Goal: Task Accomplishment & Management: Manage account settings

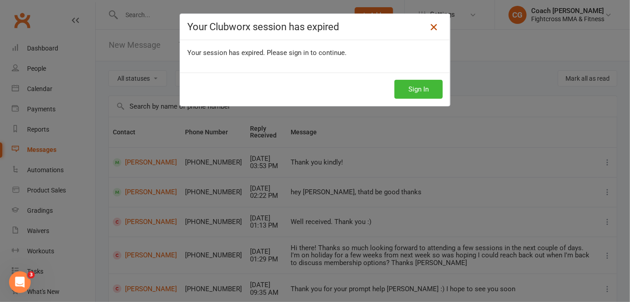
click at [432, 25] on icon at bounding box center [433, 27] width 11 height 11
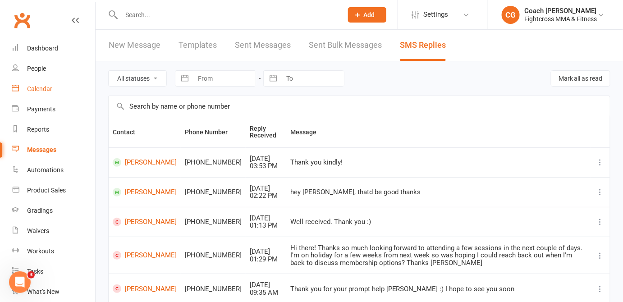
click at [45, 87] on div "Calendar" at bounding box center [39, 88] width 25 height 7
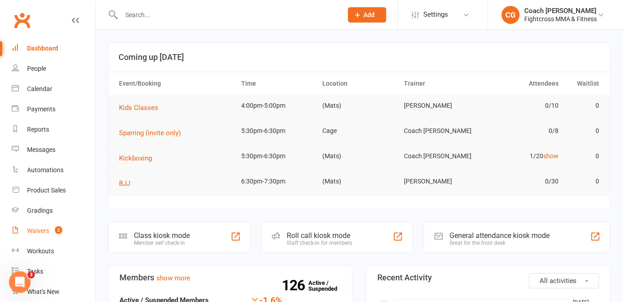
click at [28, 229] on div "Waivers" at bounding box center [38, 230] width 22 height 7
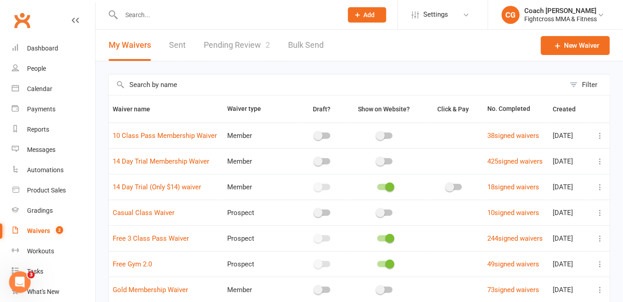
click at [230, 49] on link "Pending Review 2" at bounding box center [237, 45] width 66 height 31
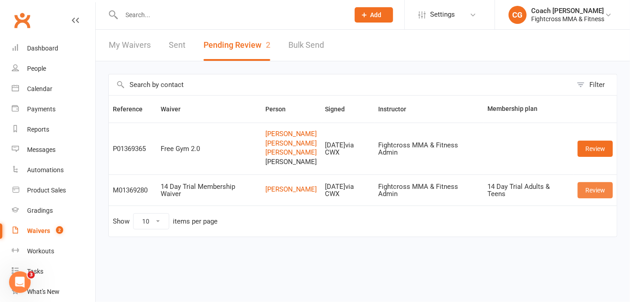
click at [598, 195] on link "Review" at bounding box center [594, 190] width 35 height 16
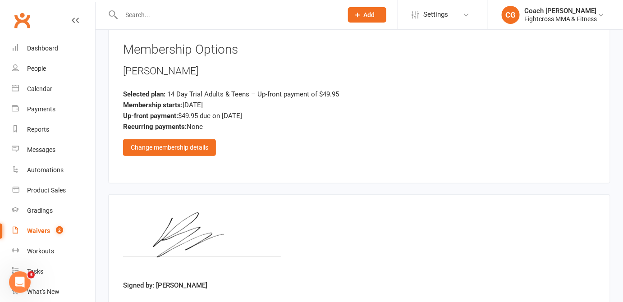
scroll to position [1267, 0]
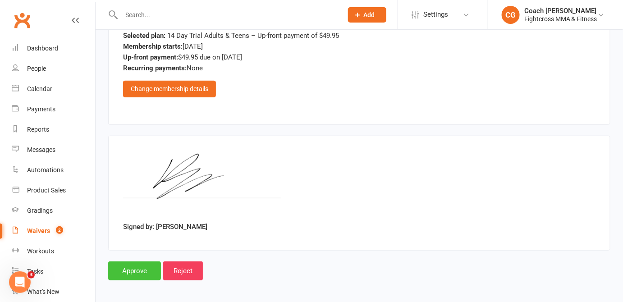
click at [143, 265] on input "Approve" at bounding box center [134, 271] width 53 height 19
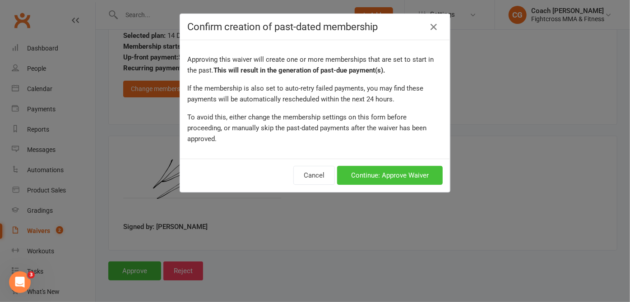
click at [373, 166] on button "Continue: Approve Waiver" at bounding box center [390, 175] width 106 height 19
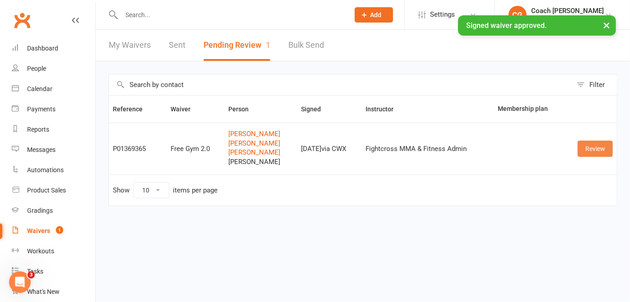
click at [583, 143] on link "Review" at bounding box center [594, 149] width 35 height 16
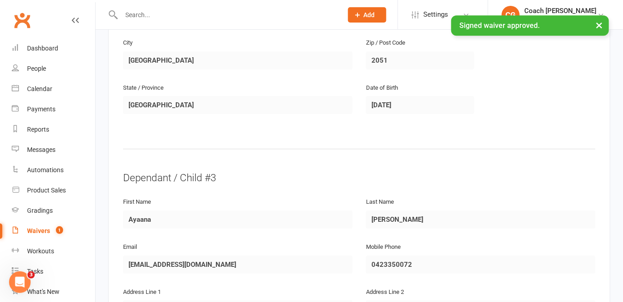
scroll to position [1435, 0]
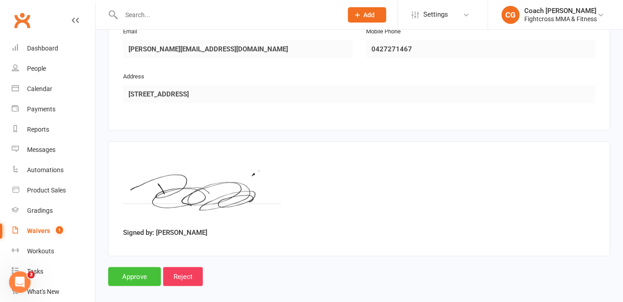
click at [136, 267] on input "Approve" at bounding box center [134, 276] width 53 height 19
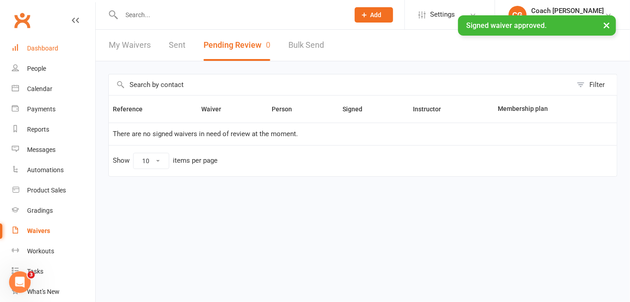
click at [38, 47] on div "Dashboard" at bounding box center [42, 48] width 31 height 7
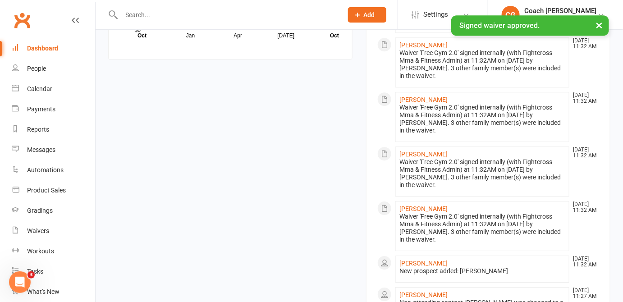
scroll to position [410, 0]
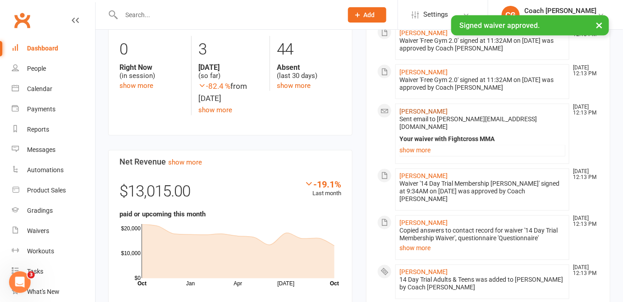
click at [421, 108] on link "Ryan Mercier" at bounding box center [424, 111] width 48 height 7
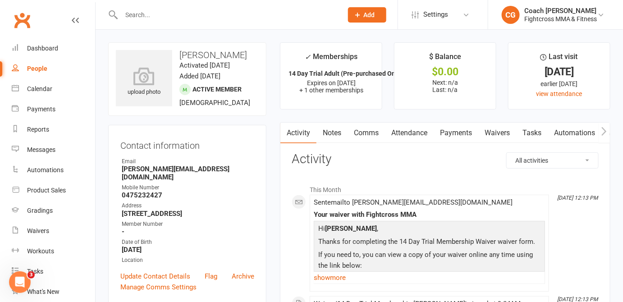
click at [449, 128] on link "Payments" at bounding box center [456, 133] width 45 height 21
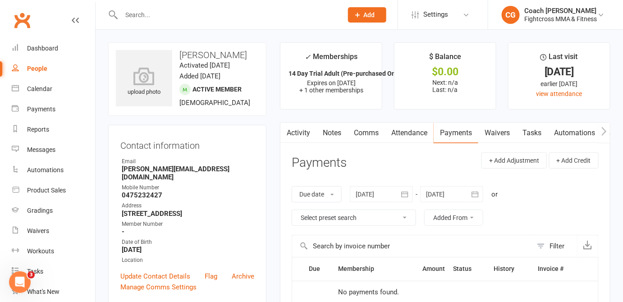
scroll to position [205, 0]
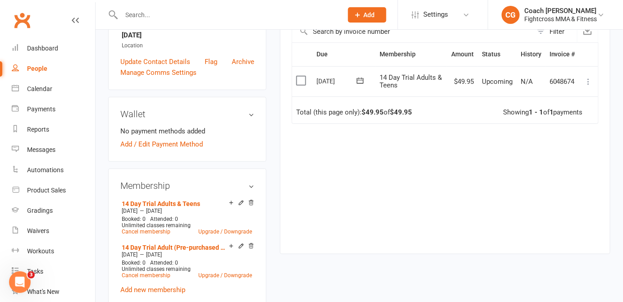
click at [585, 86] on td "Mark as Paid (Cash) Mark as Paid (POS) Mark as Paid (Other) Skip Apply credit P…" at bounding box center [589, 81] width 19 height 31
click at [591, 84] on icon at bounding box center [589, 81] width 9 height 9
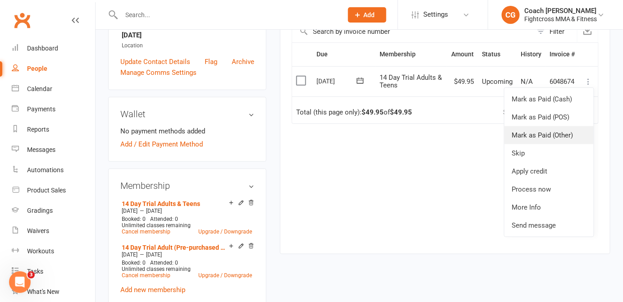
click at [541, 131] on link "Mark as Paid (Other)" at bounding box center [549, 135] width 89 height 18
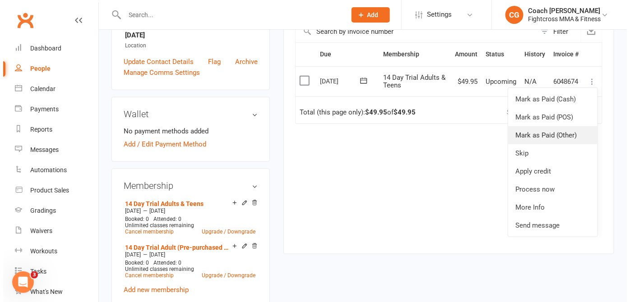
scroll to position [204, 0]
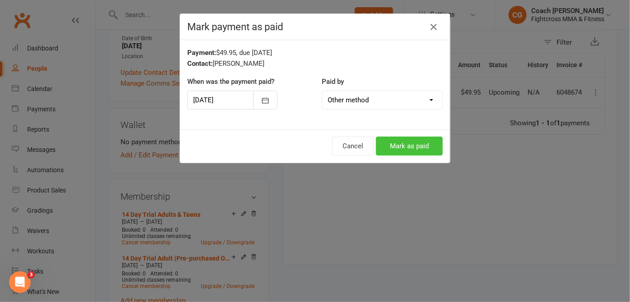
drag, startPoint x: 403, startPoint y: 143, endPoint x: 406, endPoint y: 137, distance: 6.5
click at [404, 142] on button "Mark as paid" at bounding box center [409, 146] width 67 height 19
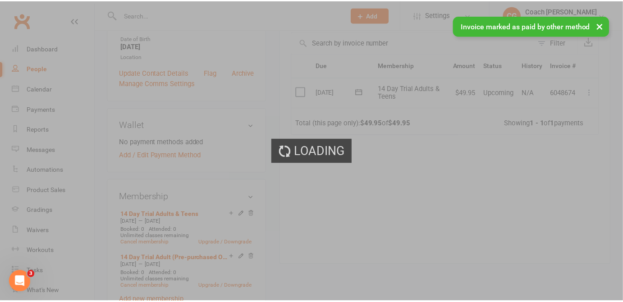
scroll to position [215, 0]
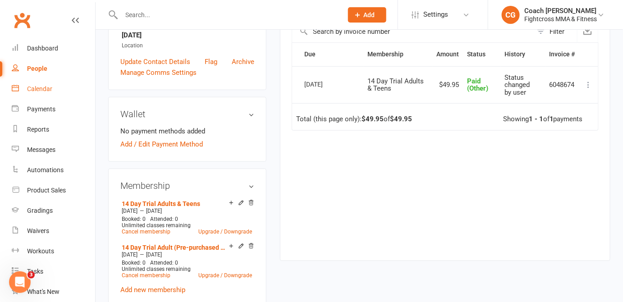
click at [38, 84] on link "Calendar" at bounding box center [53, 89] width 83 height 20
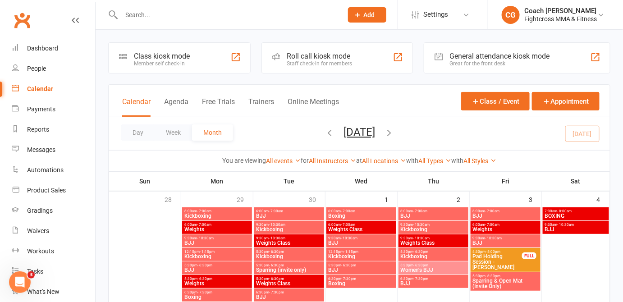
click at [30, 88] on div "Calendar" at bounding box center [40, 88] width 26 height 7
click at [171, 126] on button "Week" at bounding box center [173, 132] width 37 height 16
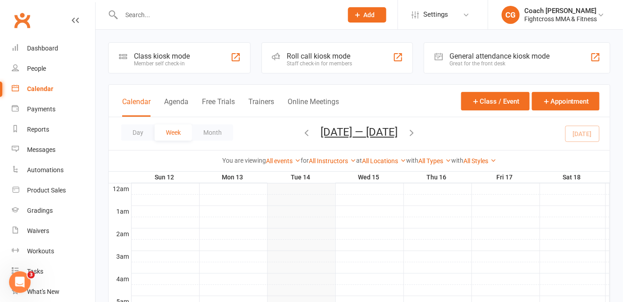
scroll to position [205, 0]
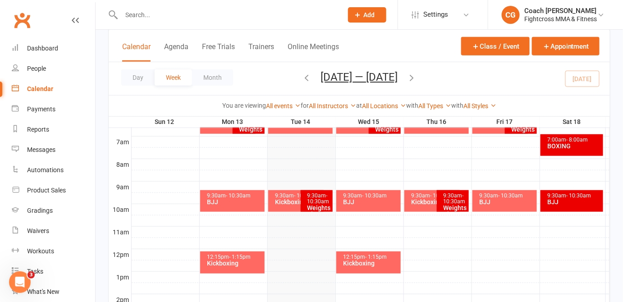
click at [281, 194] on div "9:30am - 10:30am" at bounding box center [298, 196] width 47 height 6
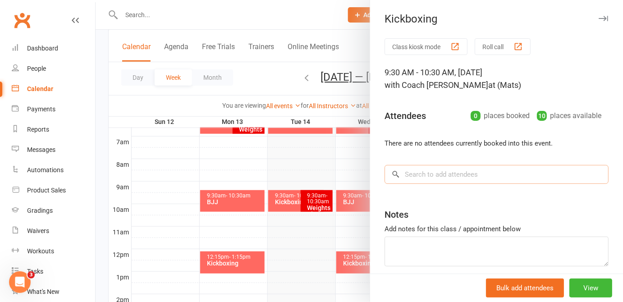
click at [427, 171] on input "search" at bounding box center [497, 174] width 224 height 19
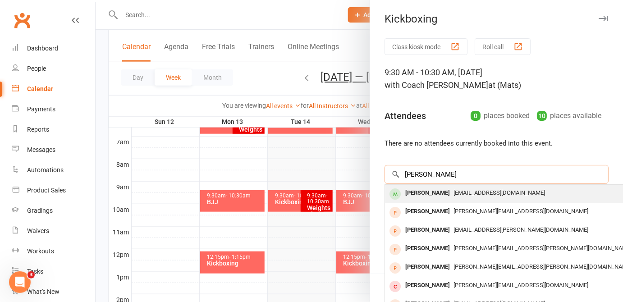
type input "nathan tr"
click at [424, 195] on div "Nathan Trinh" at bounding box center [428, 193] width 52 height 13
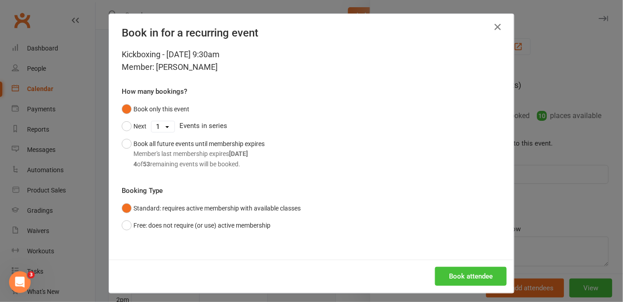
click at [467, 276] on button "Book attendee" at bounding box center [471, 276] width 72 height 19
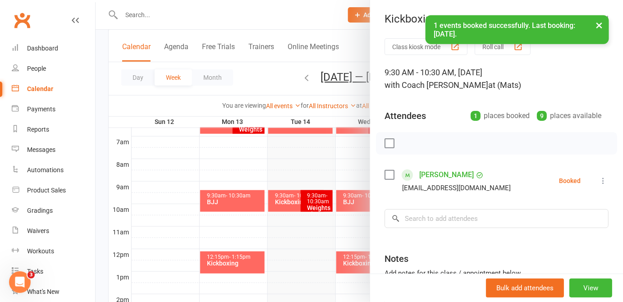
click at [599, 182] on icon at bounding box center [603, 180] width 9 height 9
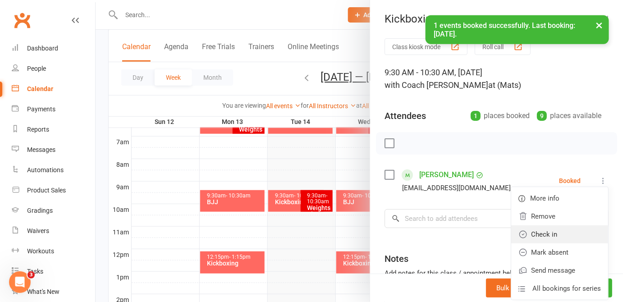
click at [527, 235] on link "Check in" at bounding box center [559, 235] width 97 height 18
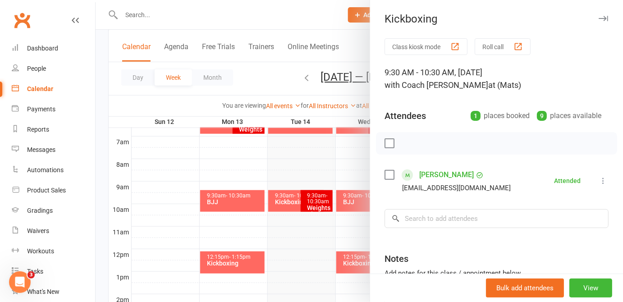
click at [304, 173] on div at bounding box center [360, 151] width 528 height 302
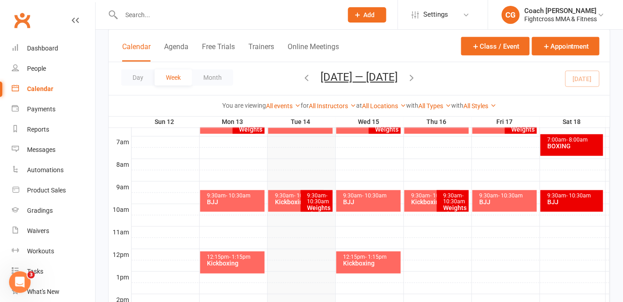
click at [292, 130] on div "6:00am - 7:00am BJJ" at bounding box center [300, 123] width 64 height 22
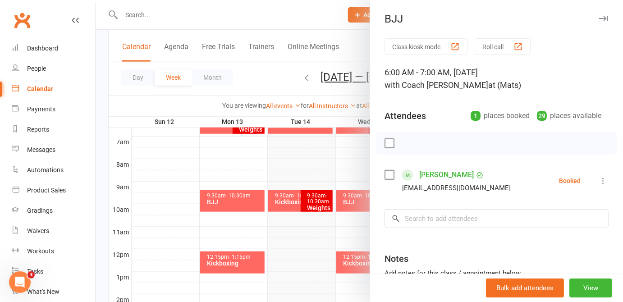
click at [599, 180] on icon at bounding box center [603, 180] width 9 height 9
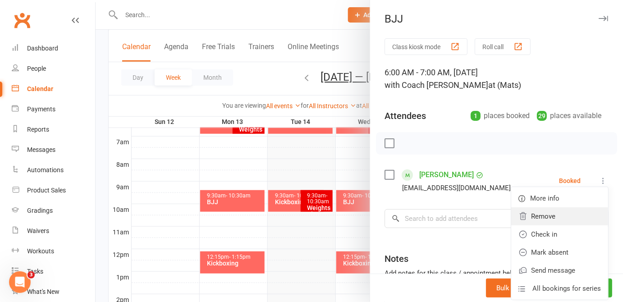
click at [549, 219] on link "Remove" at bounding box center [559, 216] width 97 height 18
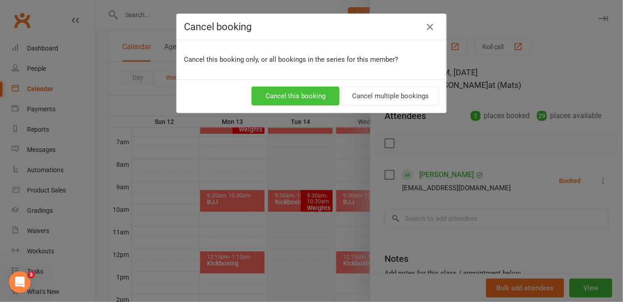
click at [318, 99] on button "Cancel this booking" at bounding box center [296, 96] width 88 height 19
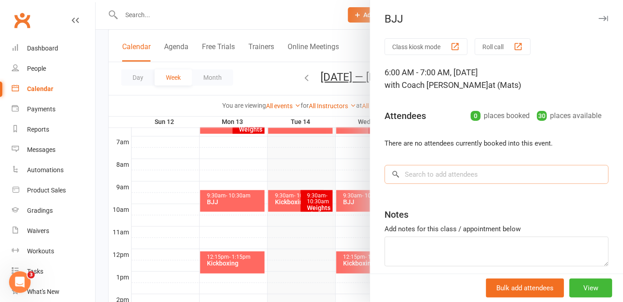
click at [438, 176] on input "search" at bounding box center [497, 174] width 224 height 19
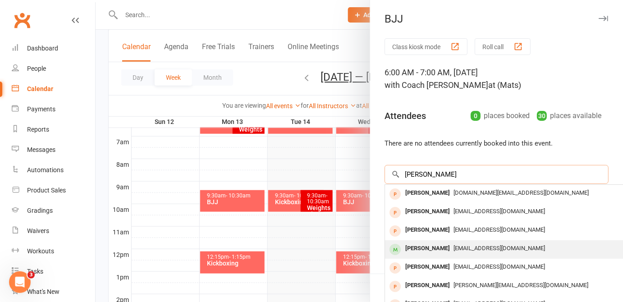
type input "brendan"
click at [431, 248] on div "Brendan Dallas" at bounding box center [428, 248] width 52 height 13
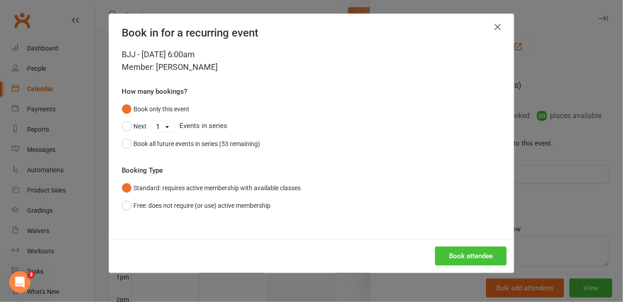
click at [450, 253] on button "Book attendee" at bounding box center [471, 256] width 72 height 19
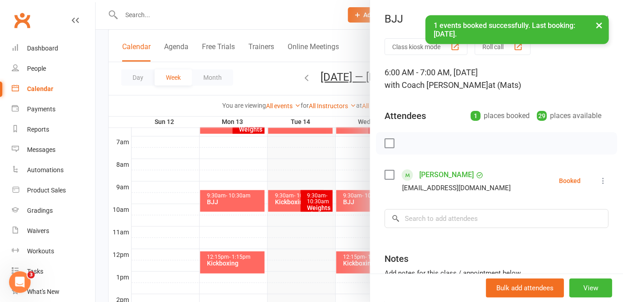
click at [599, 180] on icon at bounding box center [603, 180] width 9 height 9
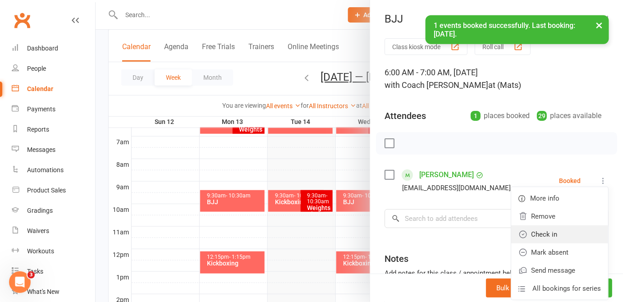
click at [536, 238] on link "Check in" at bounding box center [559, 235] width 97 height 18
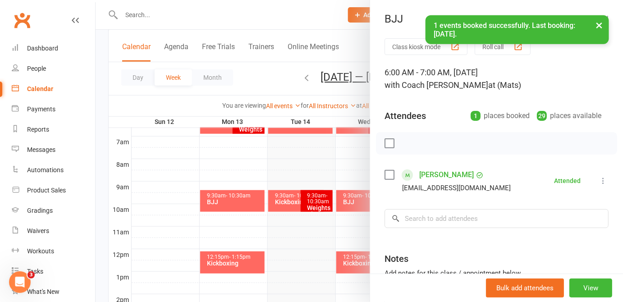
click at [192, 244] on div at bounding box center [360, 151] width 528 height 302
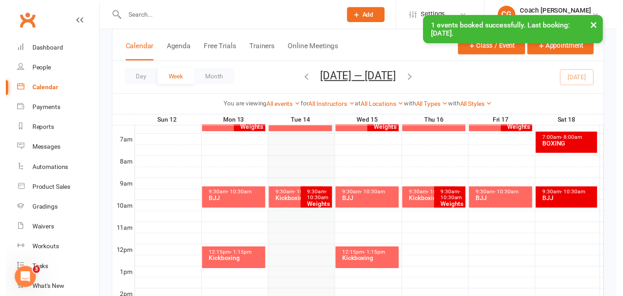
scroll to position [410, 0]
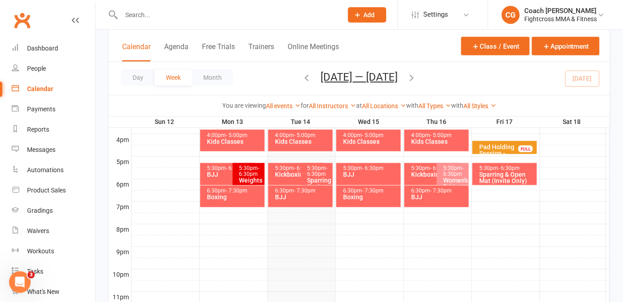
click at [212, 177] on div "BJJ" at bounding box center [230, 175] width 47 height 6
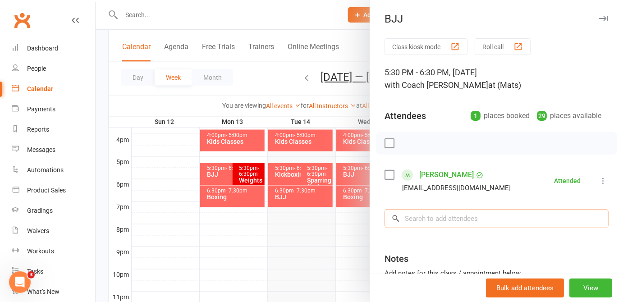
click at [439, 216] on input "search" at bounding box center [497, 218] width 224 height 19
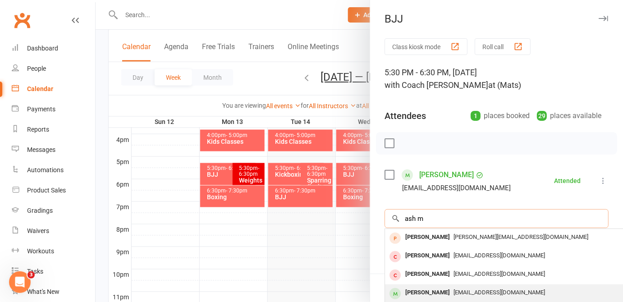
type input "ash m"
click at [437, 295] on div "AJ Macqueen" at bounding box center [428, 292] width 52 height 13
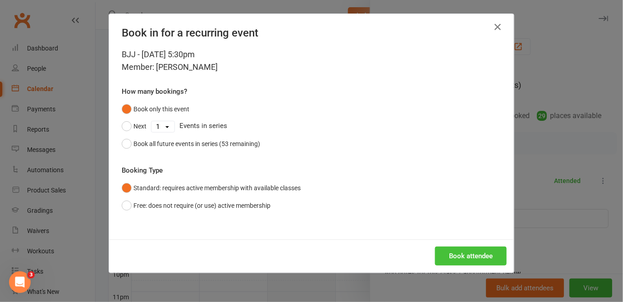
click at [454, 257] on button "Book attendee" at bounding box center [471, 256] width 72 height 19
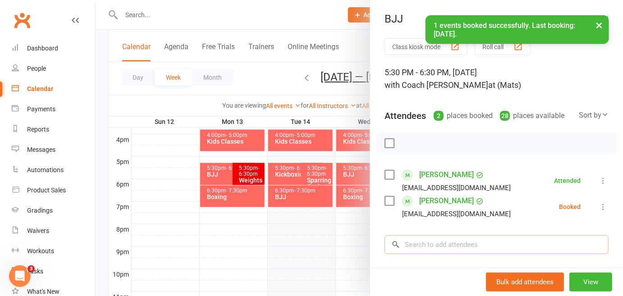
click at [422, 244] on input "search" at bounding box center [497, 244] width 224 height 19
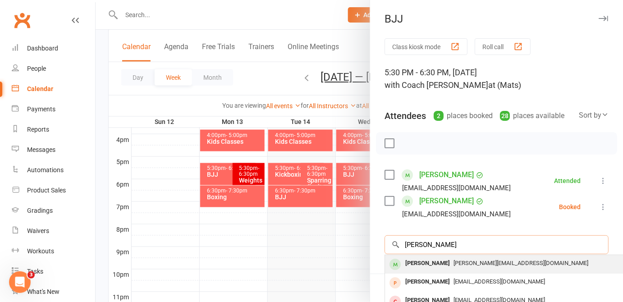
type input "xavier k"
click at [422, 266] on div "[PERSON_NAME]" at bounding box center [428, 263] width 52 height 13
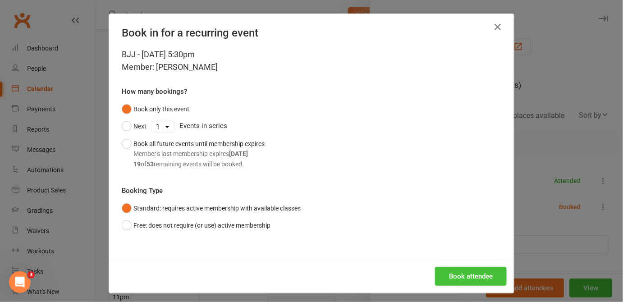
click at [461, 273] on button "Book attendee" at bounding box center [471, 276] width 72 height 19
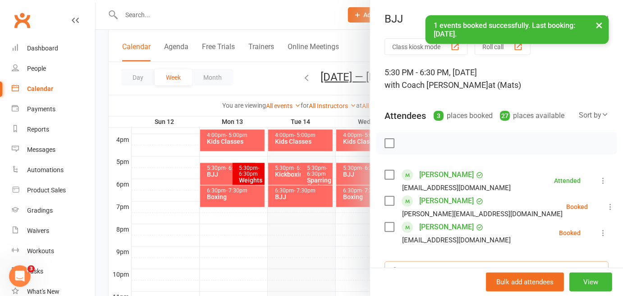
click at [439, 266] on input "search" at bounding box center [497, 271] width 224 height 19
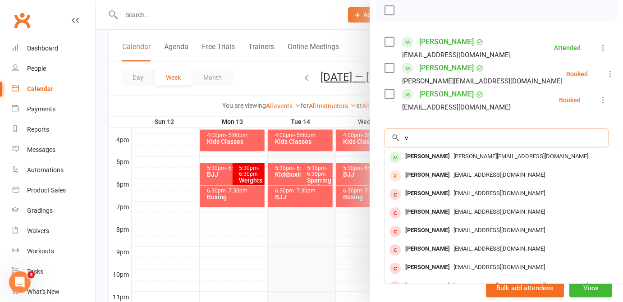
scroll to position [139, 0]
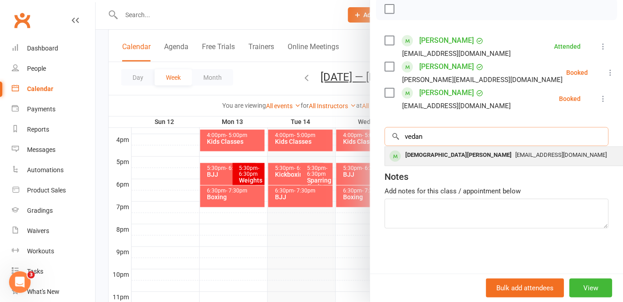
type input "vedan"
click at [423, 151] on div "[DEMOGRAPHIC_DATA][PERSON_NAME]" at bounding box center [459, 155] width 114 height 13
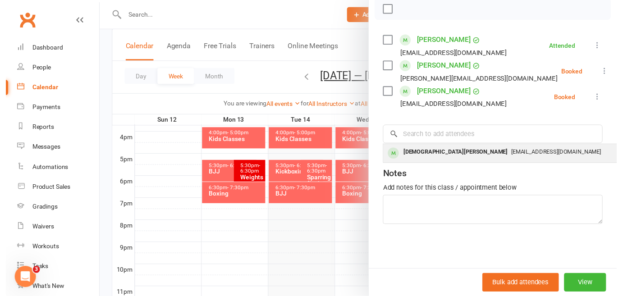
scroll to position [133, 0]
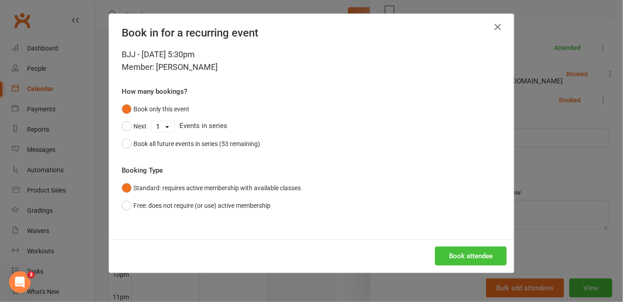
click at [448, 258] on button "Book attendee" at bounding box center [471, 256] width 72 height 19
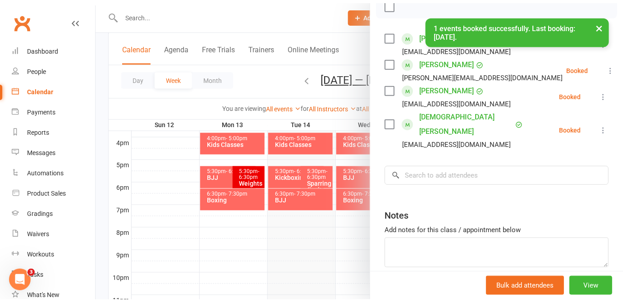
scroll to position [139, 0]
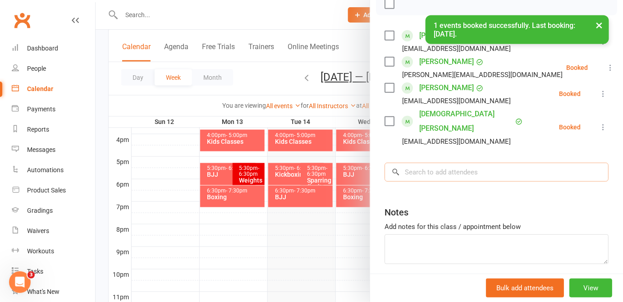
click at [420, 163] on input "search" at bounding box center [497, 172] width 224 height 19
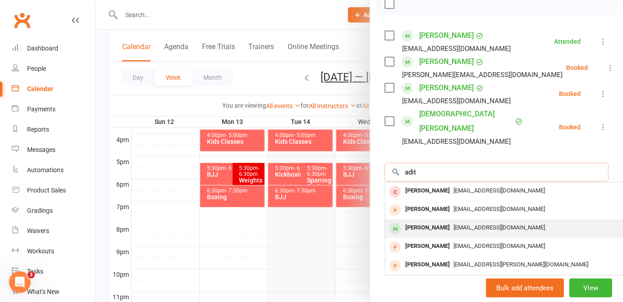
type input "adit"
click at [427, 221] on div "[PERSON_NAME]" at bounding box center [428, 227] width 52 height 13
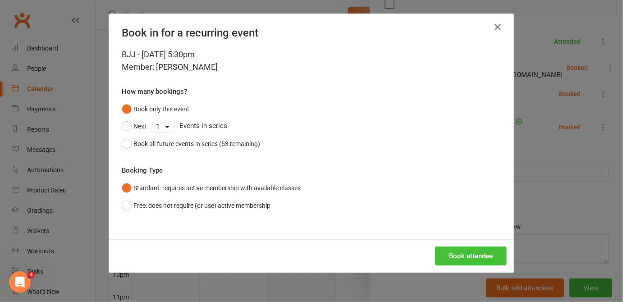
click at [456, 254] on button "Book attendee" at bounding box center [471, 256] width 72 height 19
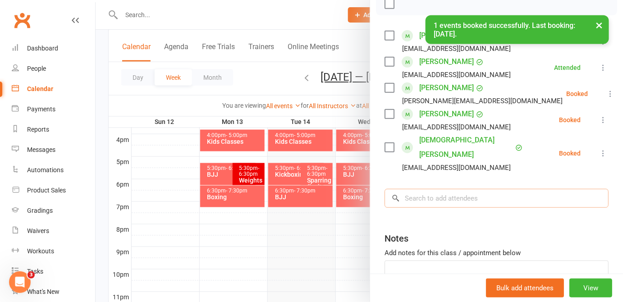
click at [433, 189] on input "search" at bounding box center [497, 198] width 224 height 19
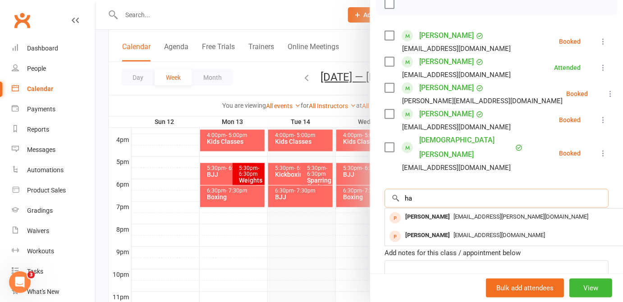
type input "h"
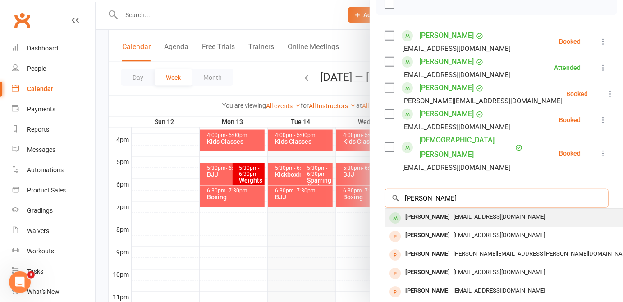
type input "jack graham"
click at [433, 211] on div "[PERSON_NAME]" at bounding box center [428, 217] width 52 height 13
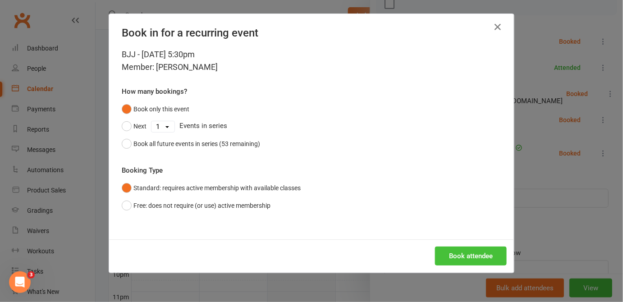
click at [455, 253] on button "Book attendee" at bounding box center [471, 256] width 72 height 19
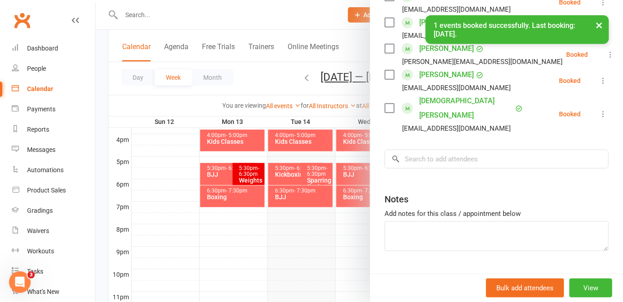
scroll to position [0, 0]
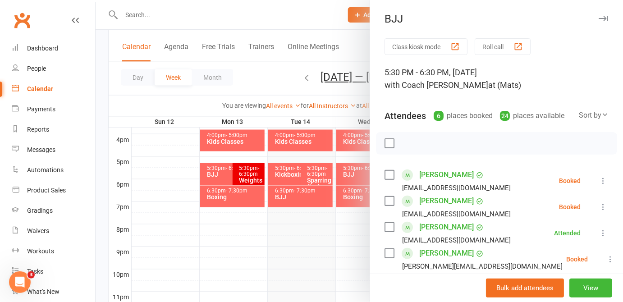
click at [389, 146] on label at bounding box center [389, 143] width 9 height 9
click at [402, 143] on button "button" at bounding box center [409, 143] width 15 height 15
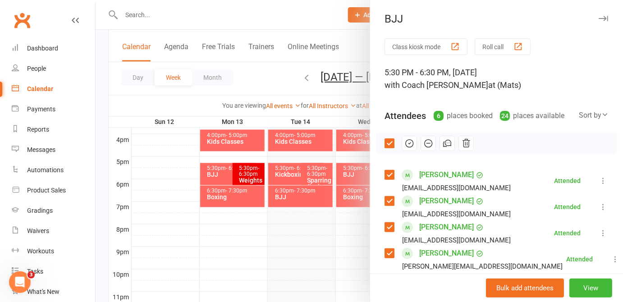
click at [239, 193] on div at bounding box center [360, 151] width 528 height 302
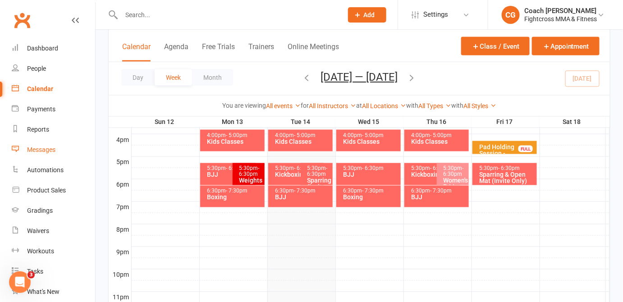
click at [46, 148] on div "Messages" at bounding box center [41, 149] width 28 height 7
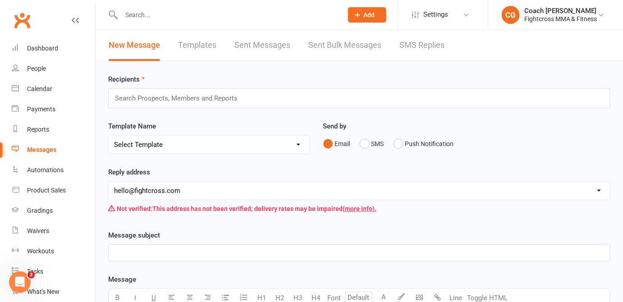
click at [423, 44] on link "SMS Replies" at bounding box center [422, 45] width 45 height 31
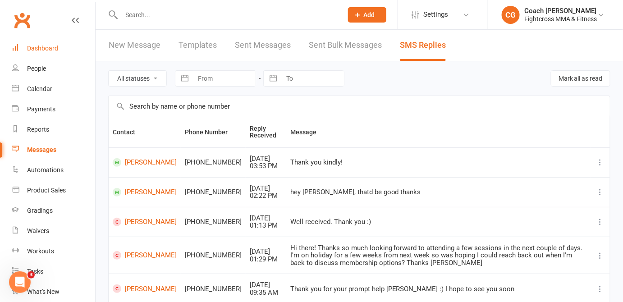
click at [46, 46] on div "Dashboard" at bounding box center [42, 48] width 31 height 7
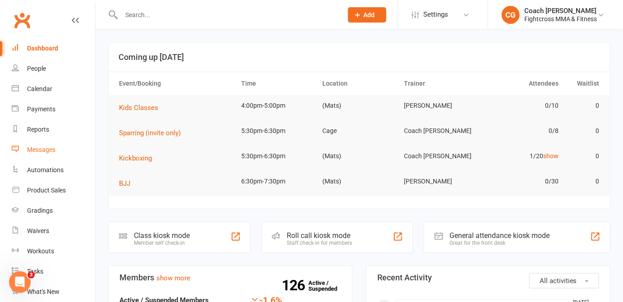
click at [46, 155] on link "Messages" at bounding box center [53, 150] width 83 height 20
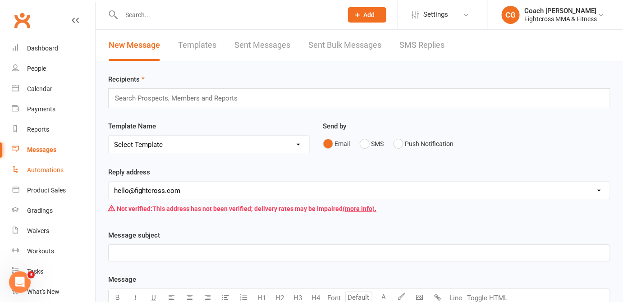
click at [44, 169] on div "Automations" at bounding box center [45, 169] width 37 height 7
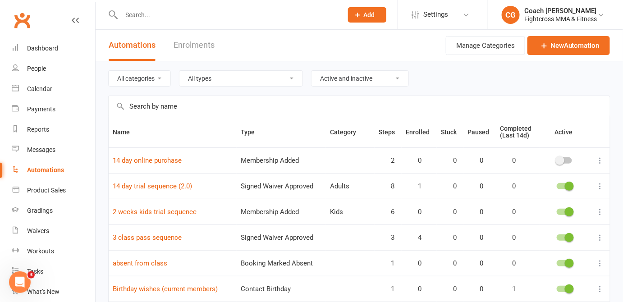
scroll to position [170, 0]
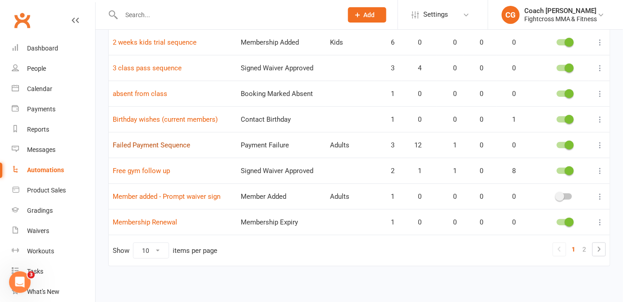
click at [178, 146] on link "Failed Payment Sequence" at bounding box center [152, 145] width 78 height 8
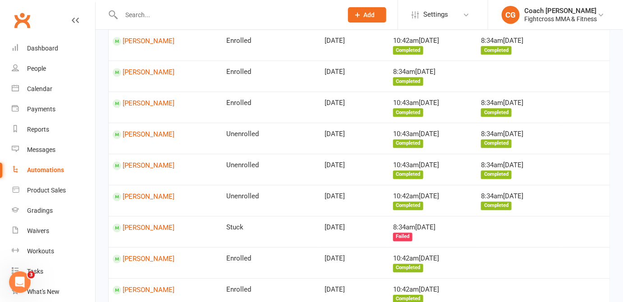
scroll to position [823, 0]
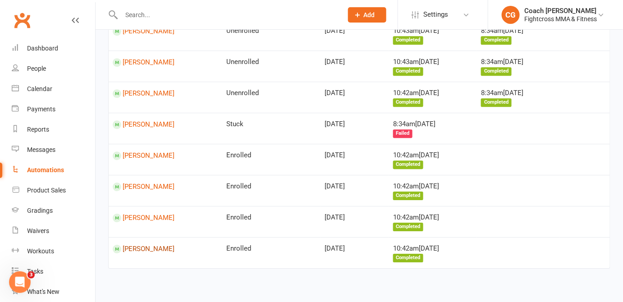
click at [147, 245] on link "[PERSON_NAME]" at bounding box center [166, 249] width 106 height 9
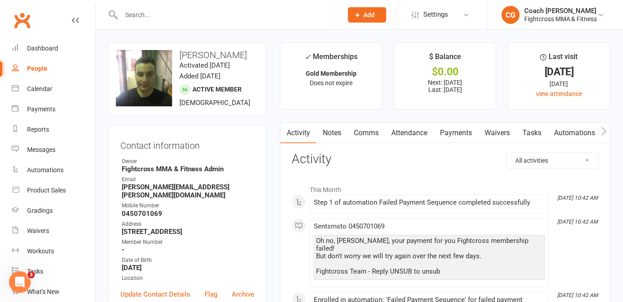
click at [440, 133] on link "Payments" at bounding box center [456, 133] width 45 height 21
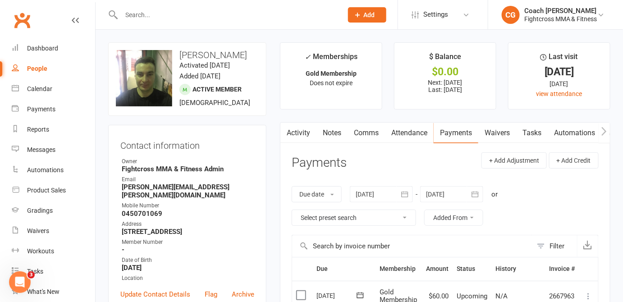
scroll to position [205, 0]
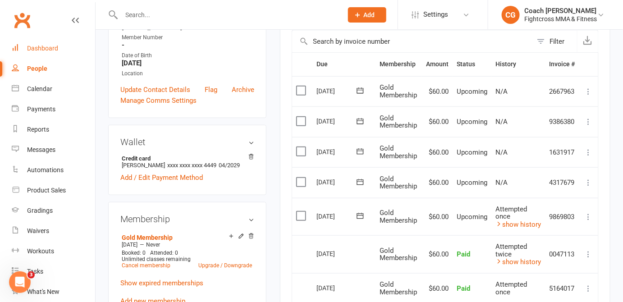
click at [41, 50] on div "Dashboard" at bounding box center [42, 48] width 31 height 7
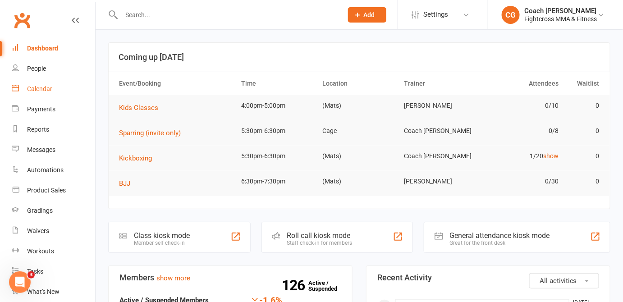
click at [43, 87] on div "Calendar" at bounding box center [39, 88] width 25 height 7
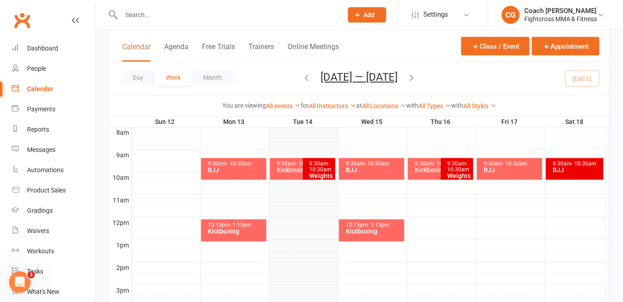
scroll to position [442, 0]
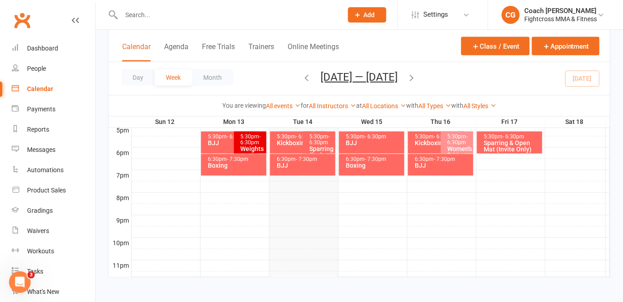
click at [229, 165] on div "Boxing" at bounding box center [235, 166] width 57 height 6
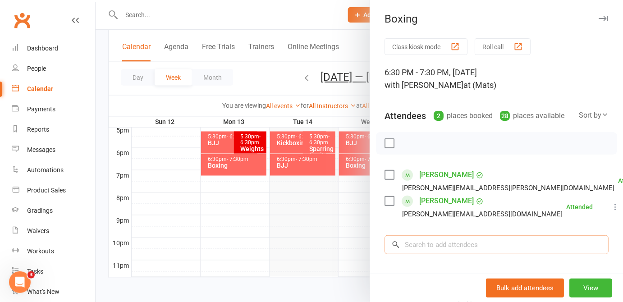
click at [438, 244] on input "search" at bounding box center [497, 244] width 224 height 19
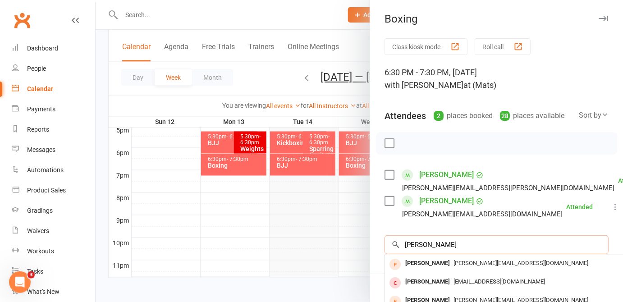
scroll to position [113, 0]
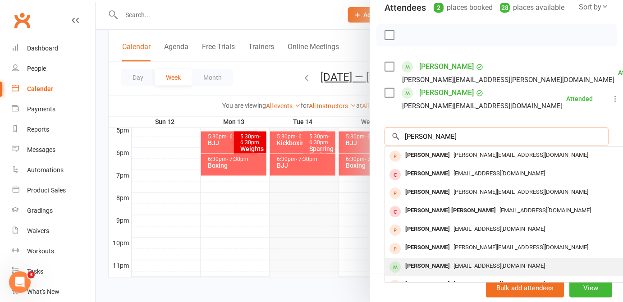
type input "andrea"
click at [441, 260] on div "[PERSON_NAME]" at bounding box center [428, 266] width 52 height 13
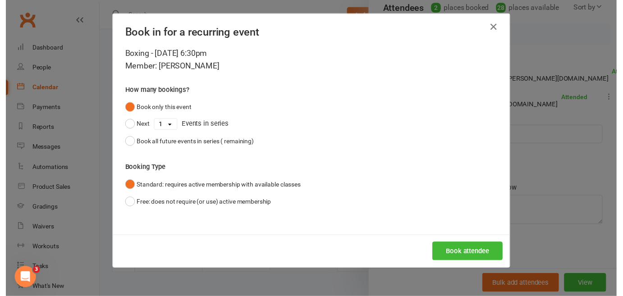
scroll to position [107, 0]
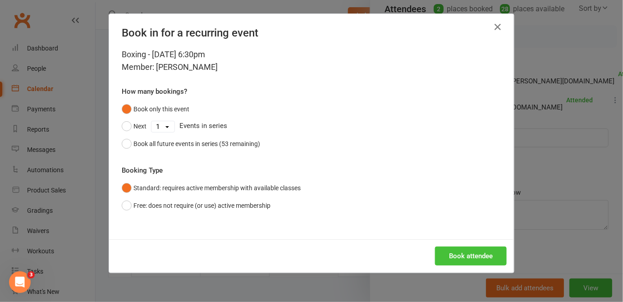
click at [465, 255] on button "Book attendee" at bounding box center [471, 256] width 72 height 19
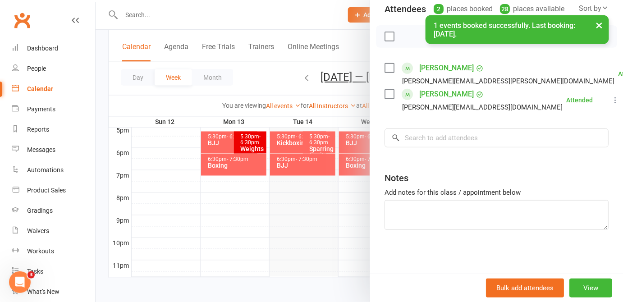
scroll to position [113, 0]
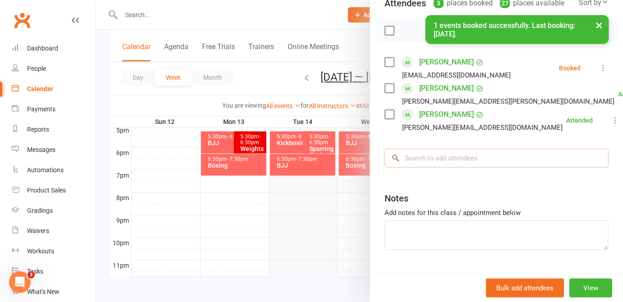
click at [432, 153] on input "search" at bounding box center [497, 158] width 224 height 19
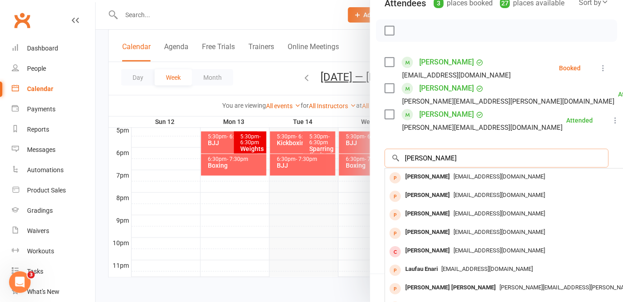
scroll to position [139, 0]
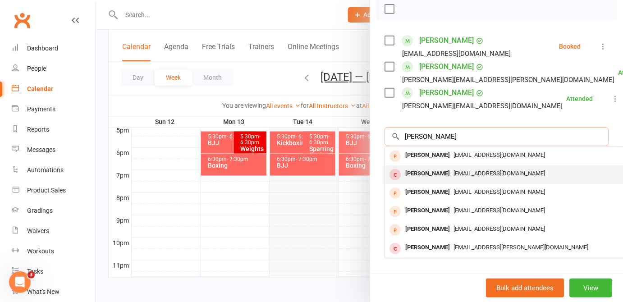
type input "claudia"
click at [439, 169] on div "[PERSON_NAME]" at bounding box center [428, 173] width 52 height 13
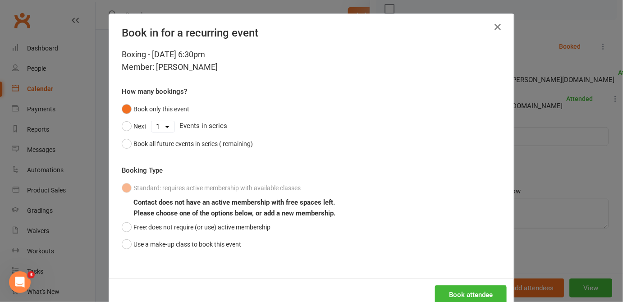
scroll to position [133, 0]
click at [456, 290] on button "Book attendee" at bounding box center [471, 295] width 72 height 19
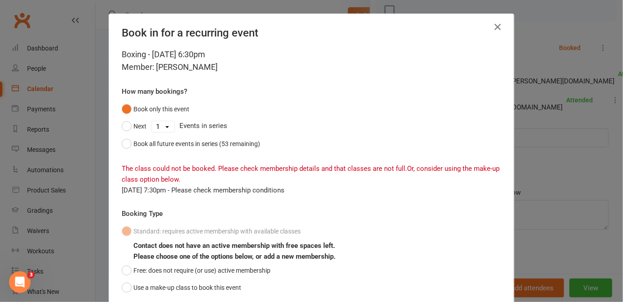
click at [270, 273] on div "Standard: requires active membership with available classes Contact does not ha…" at bounding box center [312, 260] width 380 height 74
click at [244, 271] on button "Free: does not require (or use) active membership" at bounding box center [196, 270] width 149 height 17
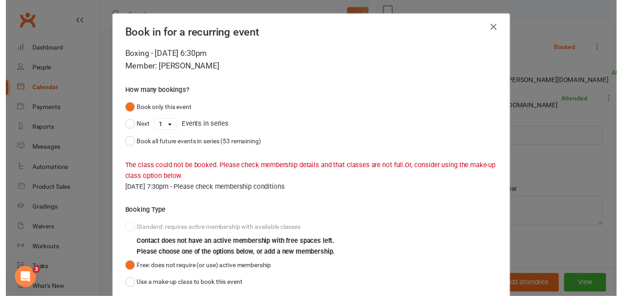
scroll to position [66, 0]
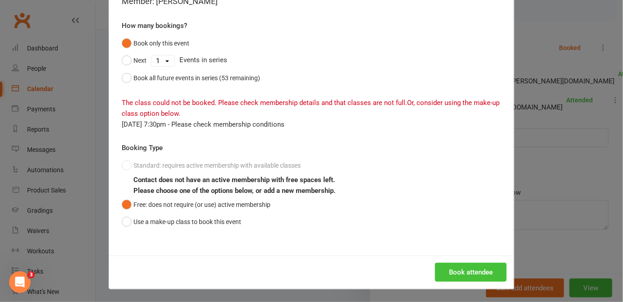
click at [451, 269] on button "Book attendee" at bounding box center [471, 272] width 72 height 19
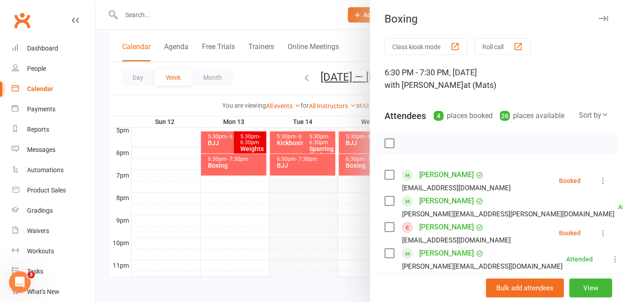
scroll to position [159, 0]
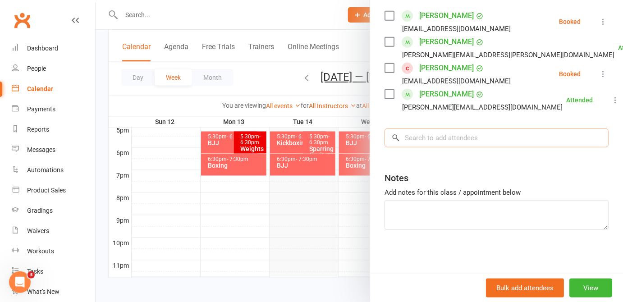
click at [410, 140] on input "search" at bounding box center [497, 138] width 224 height 19
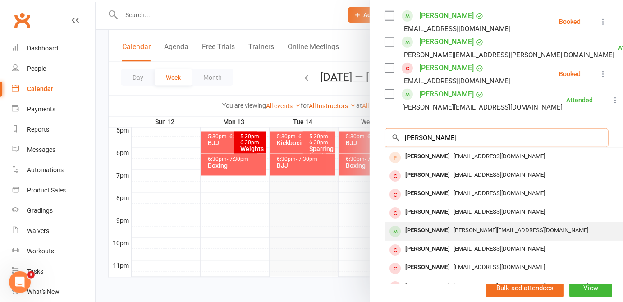
type input "xavier"
click at [432, 232] on div "[PERSON_NAME]" at bounding box center [428, 230] width 52 height 13
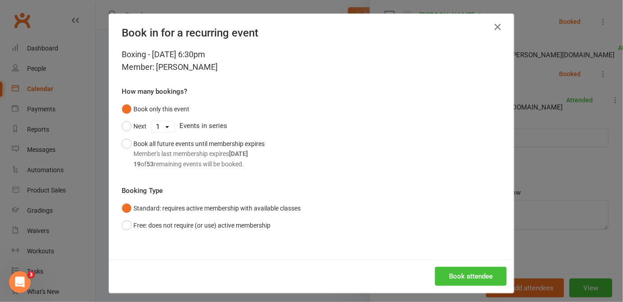
click at [461, 278] on button "Book attendee" at bounding box center [471, 276] width 72 height 19
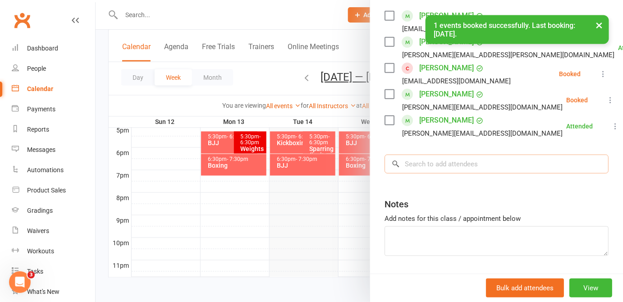
click at [441, 166] on input "search" at bounding box center [497, 164] width 224 height 19
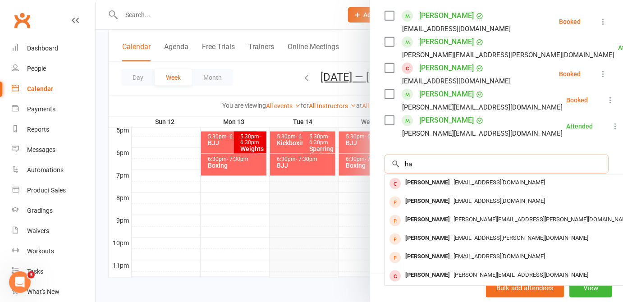
type input "h"
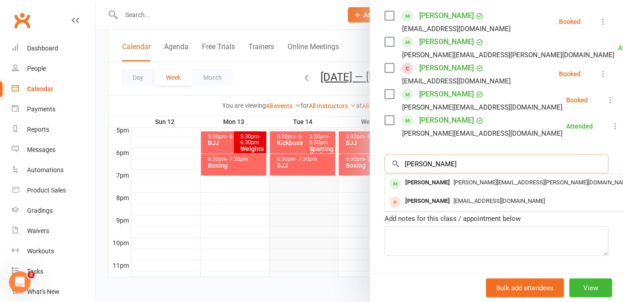
type input "yee"
click at [420, 186] on div "[PERSON_NAME]" at bounding box center [428, 182] width 52 height 13
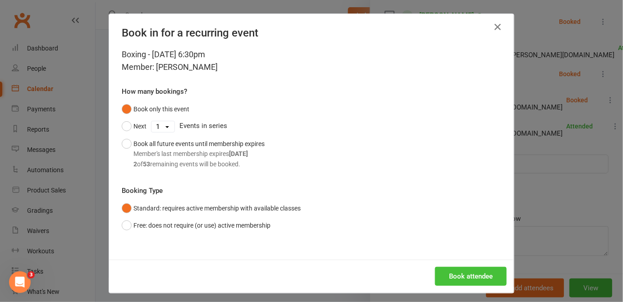
click at [466, 276] on button "Book attendee" at bounding box center [471, 276] width 72 height 19
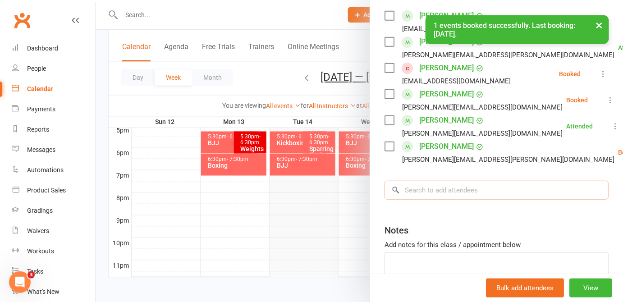
click at [438, 190] on input "search" at bounding box center [497, 190] width 224 height 19
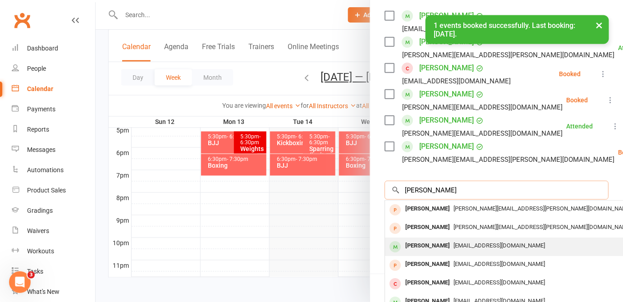
type input "ethan"
click at [454, 245] on span "ethan.rubens1@gmail.com" at bounding box center [500, 245] width 92 height 7
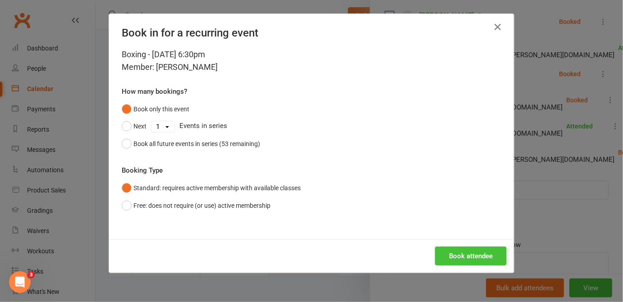
click at [465, 253] on button "Book attendee" at bounding box center [471, 256] width 72 height 19
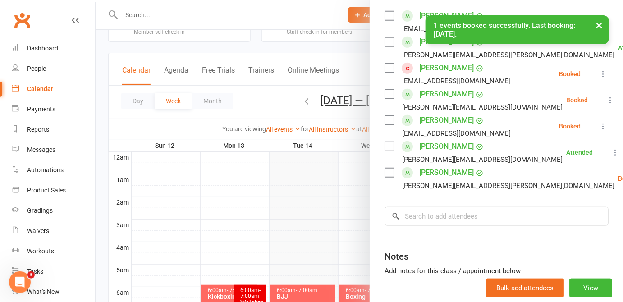
scroll to position [0, 0]
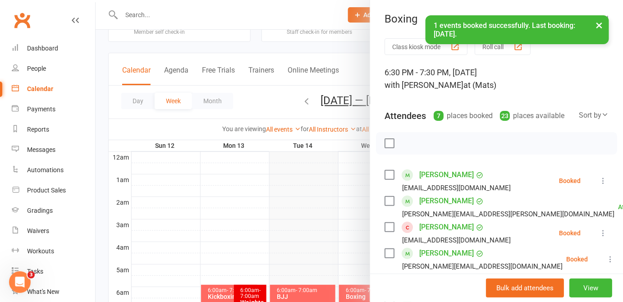
click at [388, 143] on label at bounding box center [389, 143] width 9 height 9
click at [415, 143] on div at bounding box center [496, 143] width 241 height 23
click at [410, 143] on icon "button" at bounding box center [410, 143] width 10 height 10
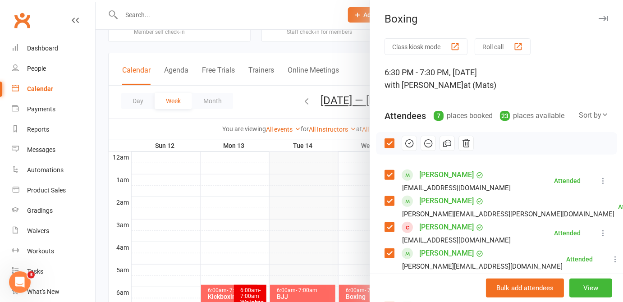
scroll to position [205, 0]
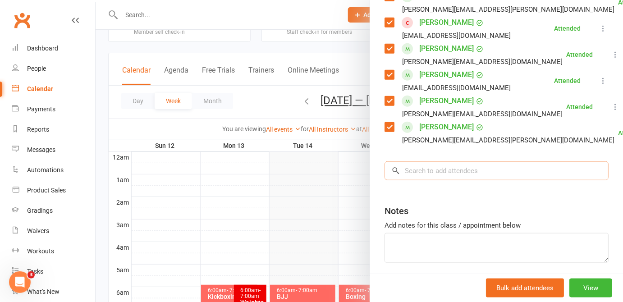
click at [426, 163] on input "search" at bounding box center [497, 170] width 224 height 19
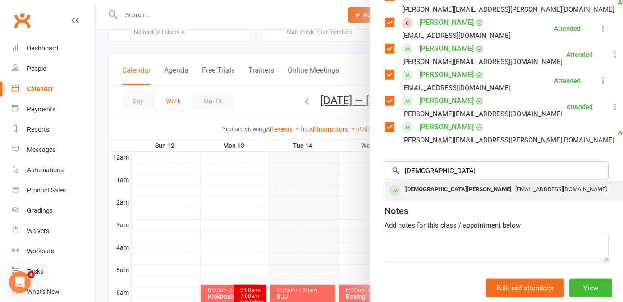
type input "vedant"
click at [436, 182] on div "Vedant Patankar shailendra_patankar@hotmail.com" at bounding box center [520, 190] width 270 height 18
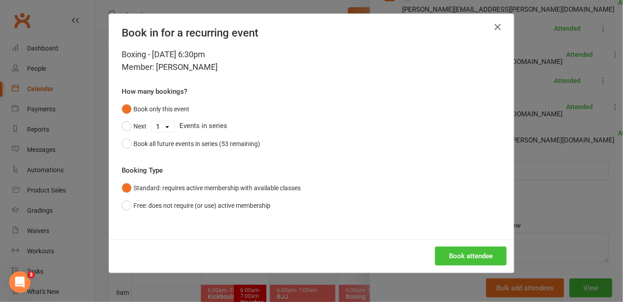
click at [477, 256] on button "Book attendee" at bounding box center [471, 256] width 72 height 19
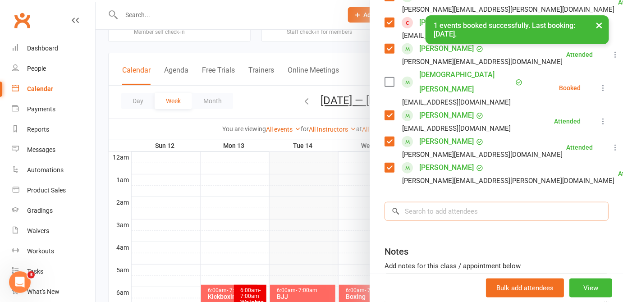
click at [431, 202] on input "search" at bounding box center [497, 211] width 224 height 19
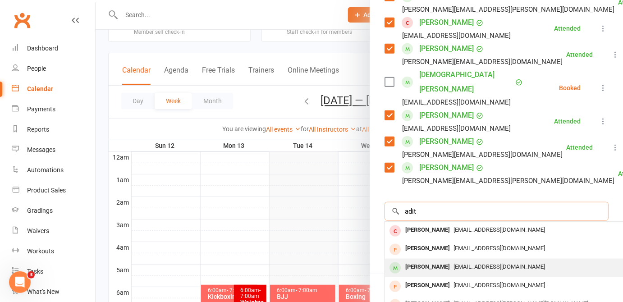
type input "adit"
click at [451, 261] on div "choudhariaditya92@gmail.com" at bounding box center [520, 267] width 263 height 13
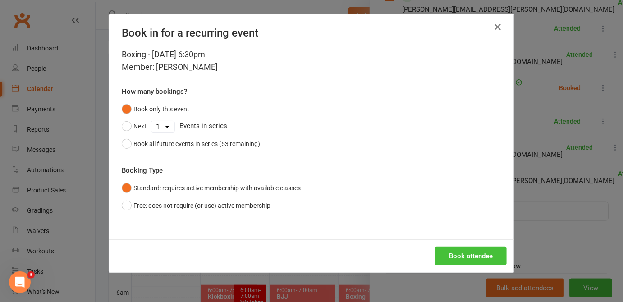
click at [462, 251] on button "Book attendee" at bounding box center [471, 256] width 72 height 19
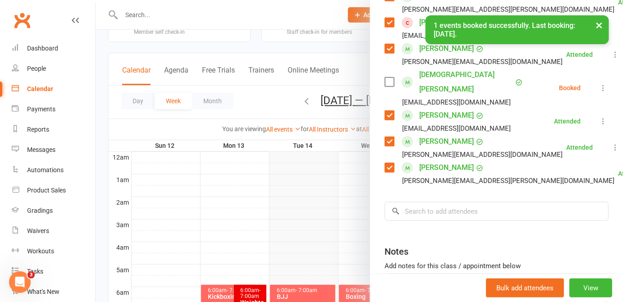
scroll to position [26, 0]
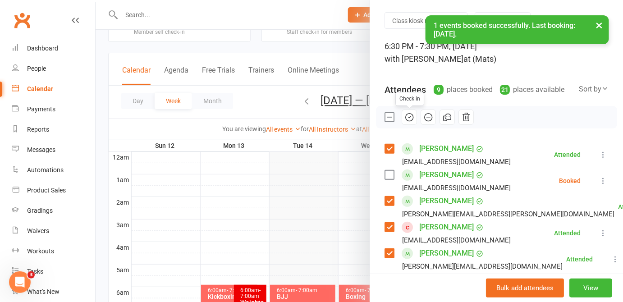
click at [409, 117] on icon "button" at bounding box center [410, 117] width 10 height 10
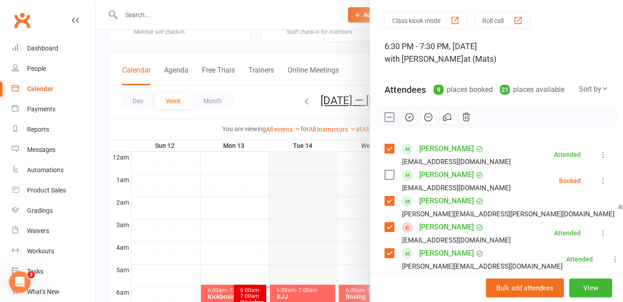
click at [599, 181] on icon at bounding box center [603, 180] width 9 height 9
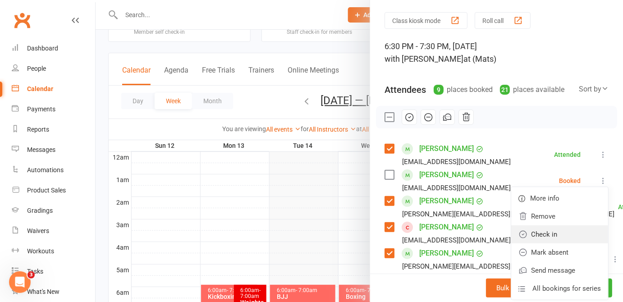
click at [564, 235] on link "Check in" at bounding box center [559, 235] width 97 height 18
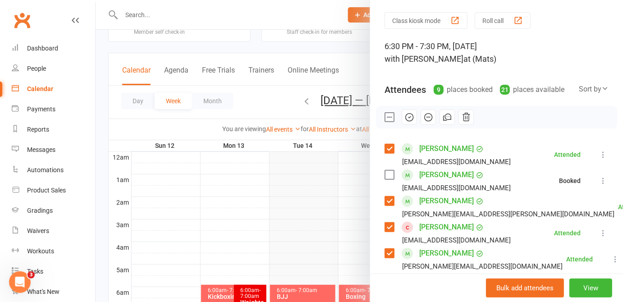
scroll to position [231, 0]
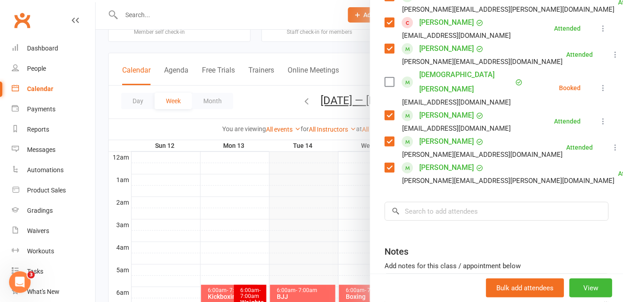
click at [599, 83] on icon at bounding box center [603, 87] width 9 height 9
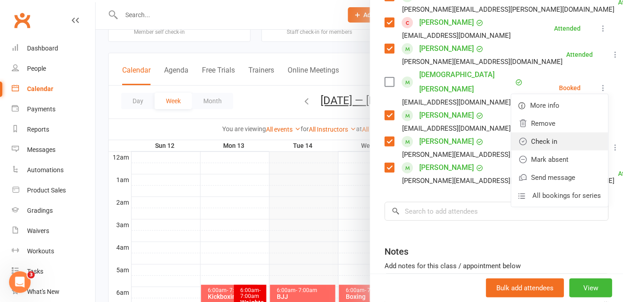
click at [547, 133] on link "Check in" at bounding box center [559, 142] width 97 height 18
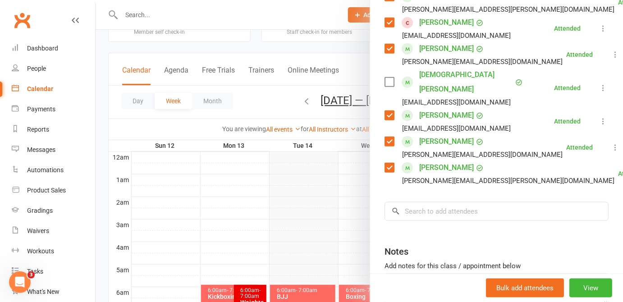
click at [262, 99] on div at bounding box center [360, 151] width 528 height 302
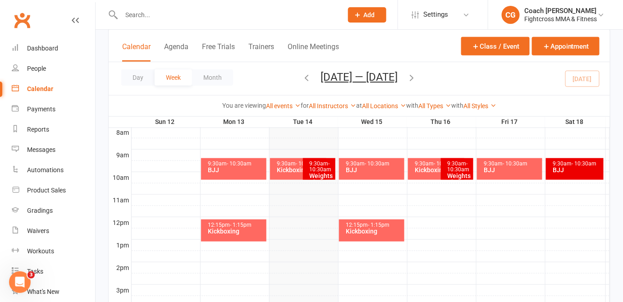
scroll to position [442, 0]
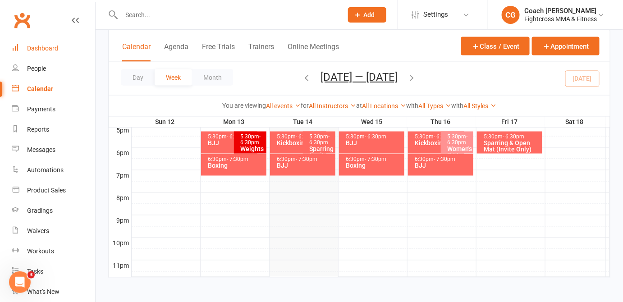
click at [58, 47] on link "Dashboard" at bounding box center [53, 48] width 83 height 20
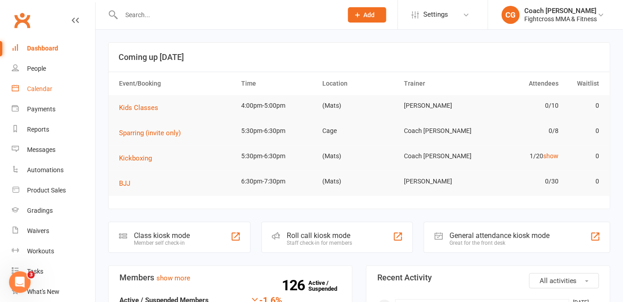
click at [40, 90] on div "Calendar" at bounding box center [39, 88] width 25 height 7
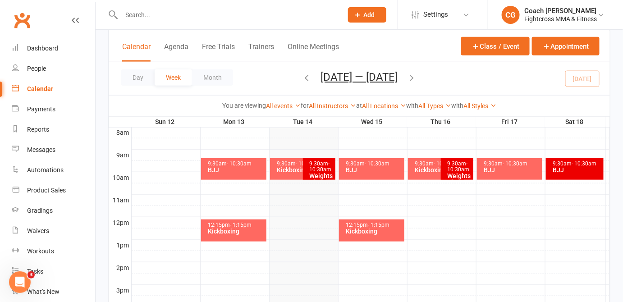
scroll to position [442, 0]
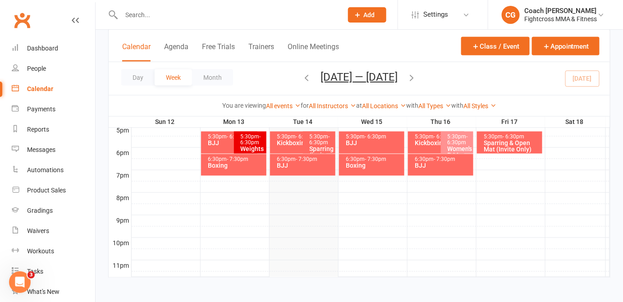
click at [238, 144] on div "5:30pm - 6:30pm Weights" at bounding box center [250, 143] width 32 height 22
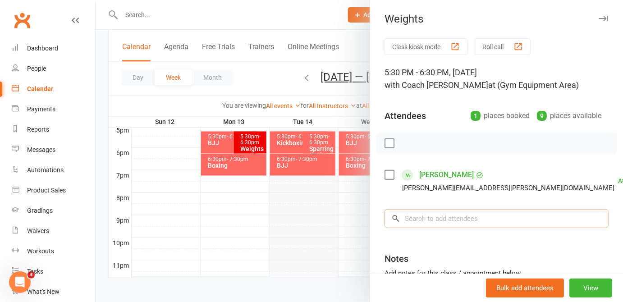
click at [424, 212] on input "search" at bounding box center [497, 218] width 224 height 19
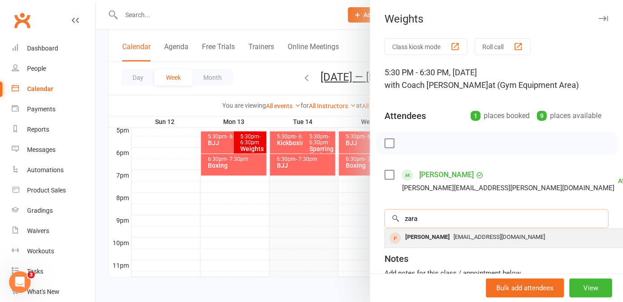
type input "zara"
click at [426, 234] on div "[PERSON_NAME]" at bounding box center [428, 237] width 52 height 13
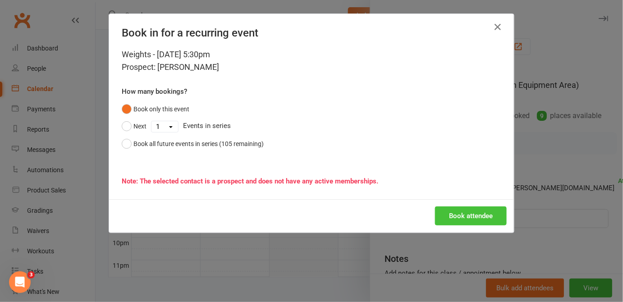
click at [443, 216] on button "Book attendee" at bounding box center [471, 216] width 72 height 19
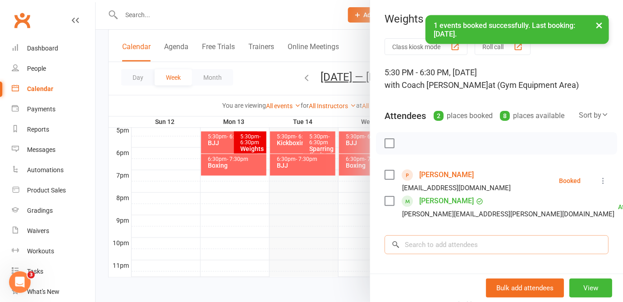
click at [440, 240] on input "search" at bounding box center [497, 244] width 224 height 19
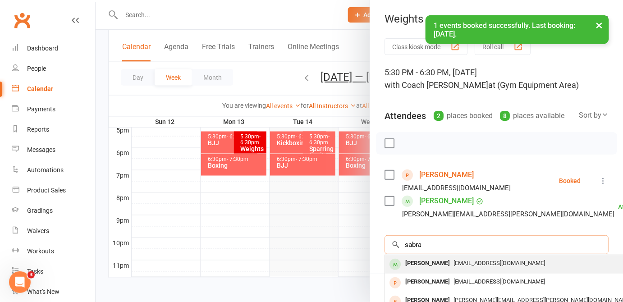
type input "sabra"
click at [435, 261] on div "[PERSON_NAME]" at bounding box center [428, 263] width 52 height 13
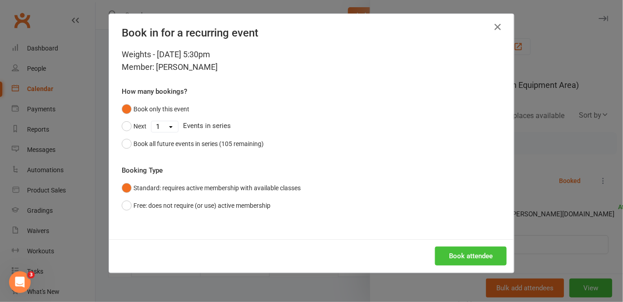
click at [441, 258] on button "Book attendee" at bounding box center [471, 256] width 72 height 19
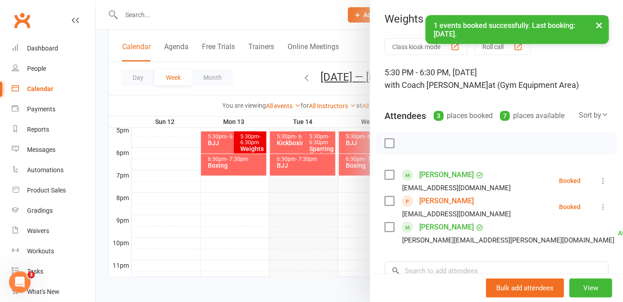
click at [387, 143] on label at bounding box center [389, 143] width 9 height 9
click at [409, 140] on icon "button" at bounding box center [410, 144] width 8 height 8
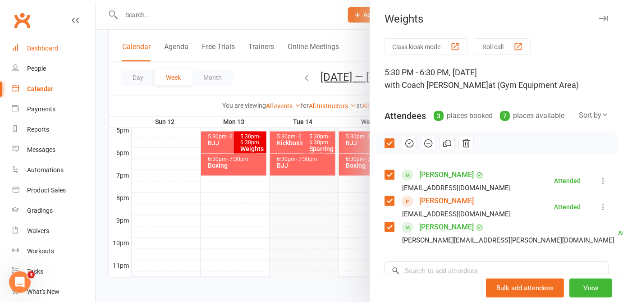
click at [54, 51] on div "Dashboard" at bounding box center [42, 48] width 31 height 7
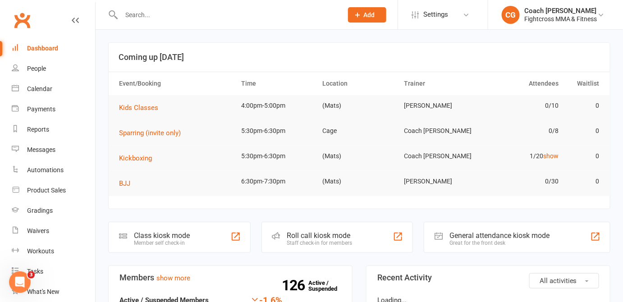
scroll to position [205, 0]
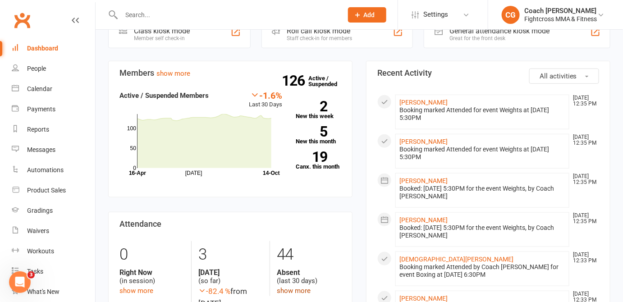
click at [304, 290] on link "show more" at bounding box center [294, 291] width 34 height 8
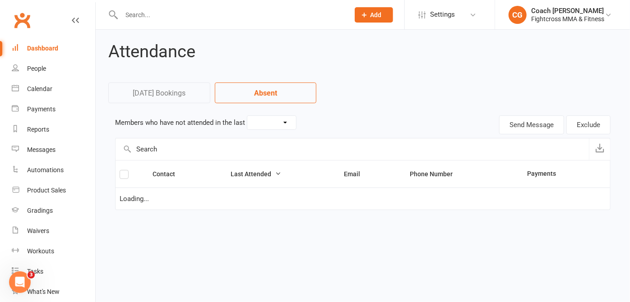
select select "30"
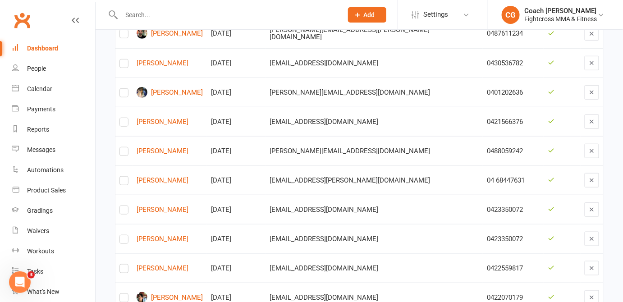
scroll to position [410, 0]
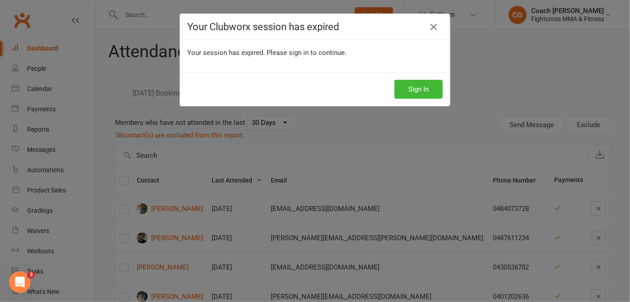
click at [430, 27] on icon at bounding box center [433, 27] width 11 height 11
click at [26, 301] on div "Your Clubworx session has expired Your session has expired. Please sign in to c…" at bounding box center [315, 151] width 630 height 302
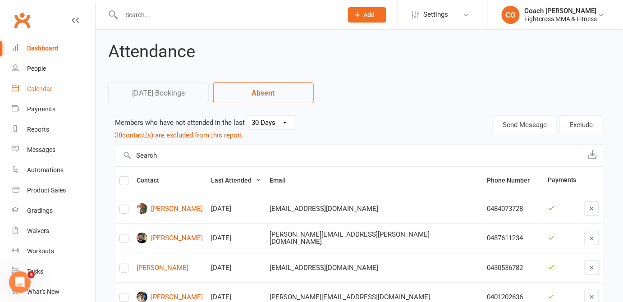
click at [42, 87] on div "Calendar" at bounding box center [39, 88] width 25 height 7
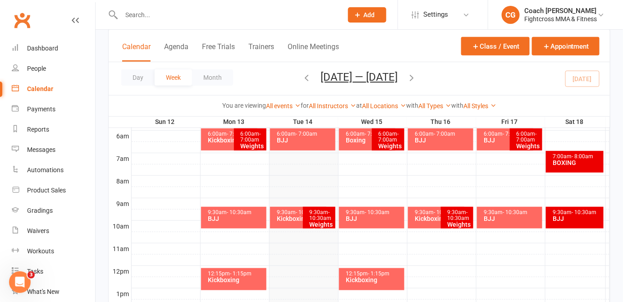
scroll to position [180, 0]
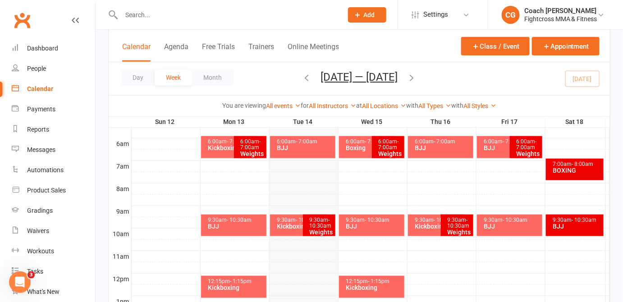
click at [562, 167] on div "BOXING" at bounding box center [577, 170] width 49 height 6
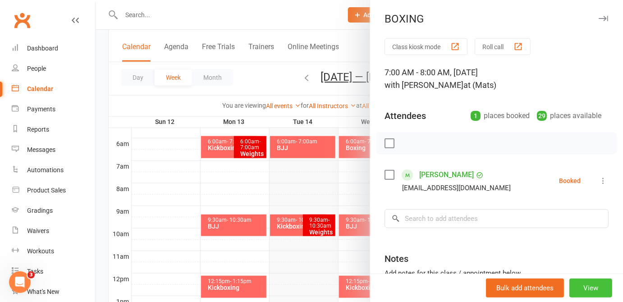
click at [590, 289] on button "View" at bounding box center [591, 288] width 43 height 19
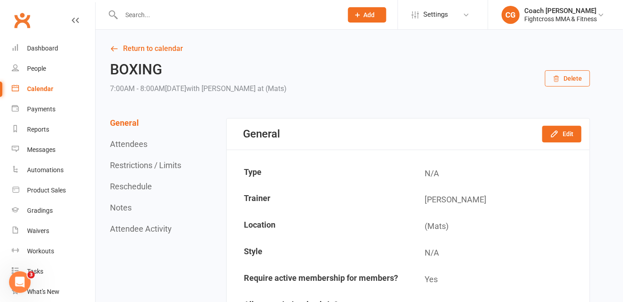
click at [566, 82] on button "Delete" at bounding box center [567, 78] width 45 height 16
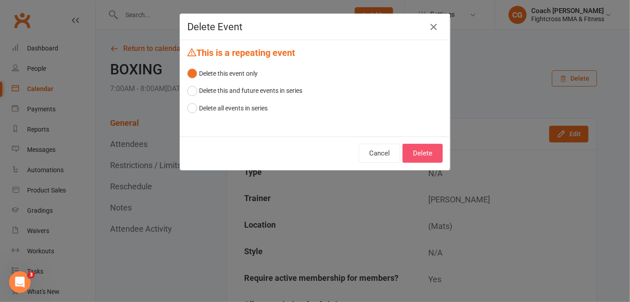
click at [412, 154] on button "Delete" at bounding box center [422, 153] width 40 height 19
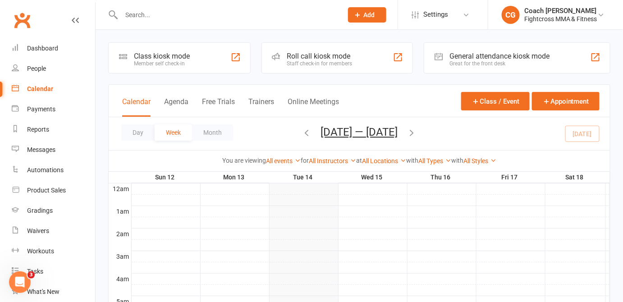
scroll to position [205, 0]
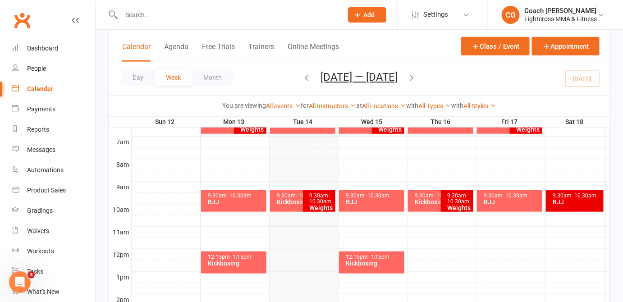
click at [569, 195] on div "9:30am - 10:30am" at bounding box center [577, 196] width 49 height 6
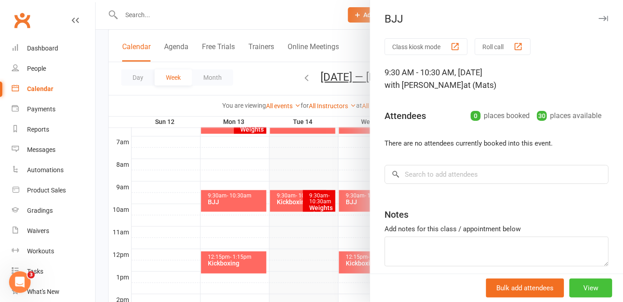
click at [593, 284] on button "View" at bounding box center [591, 288] width 43 height 19
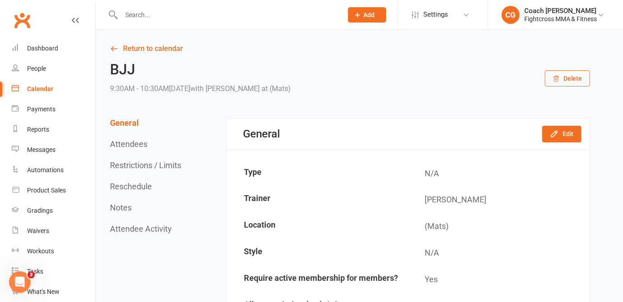
click at [586, 87] on div "BJJ 9:30AM - 10:30AM[DATE] with [PERSON_NAME] at (Mats) Delete" at bounding box center [350, 78] width 480 height 33
click at [578, 76] on button "Delete" at bounding box center [567, 78] width 45 height 16
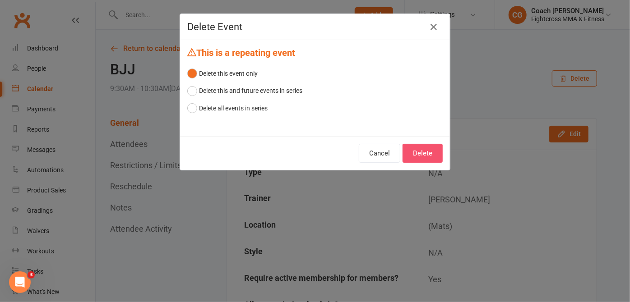
click at [414, 147] on button "Delete" at bounding box center [422, 153] width 40 height 19
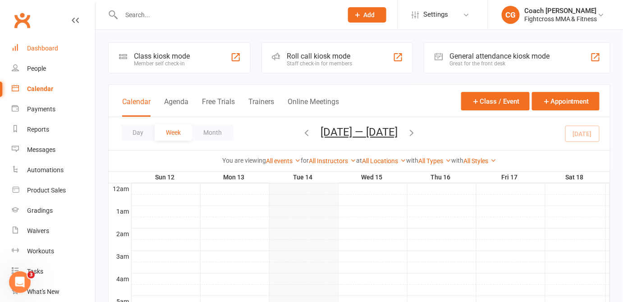
click at [48, 47] on div "Dashboard" at bounding box center [42, 48] width 31 height 7
